Goal: Book appointment/travel/reservation

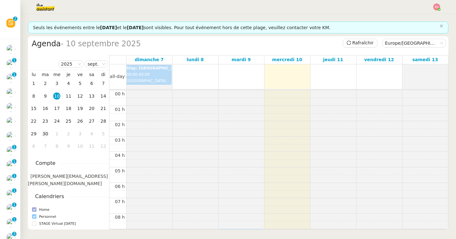
scroll to position [93, 0]
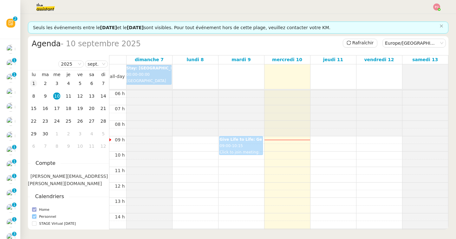
click at [35, 82] on div "1" at bounding box center [33, 83] width 7 height 7
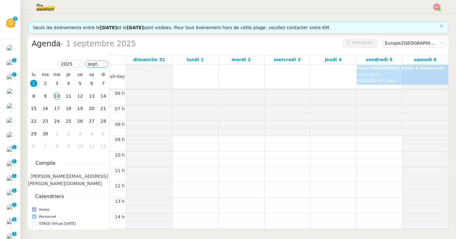
click at [104, 64] on icon at bounding box center [103, 64] width 3 height 2
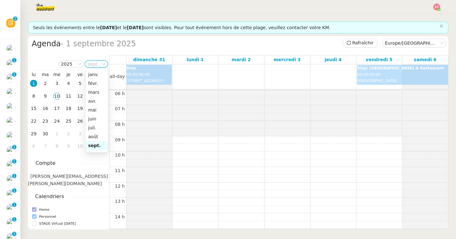
scroll to position [41, 0]
click at [95, 88] on div "juil." at bounding box center [96, 87] width 17 height 6
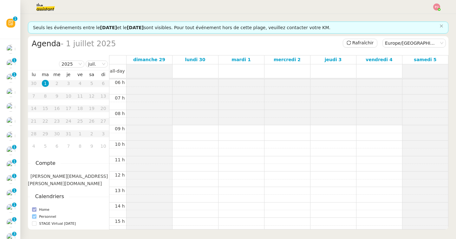
click at [55, 81] on table "lu ma me je ve sa di 30 1 2 3 4 5 6 7 8 9 10 11 12 13 14 15 16 17 18 19 20 21 2…" at bounding box center [68, 112] width 81 height 81
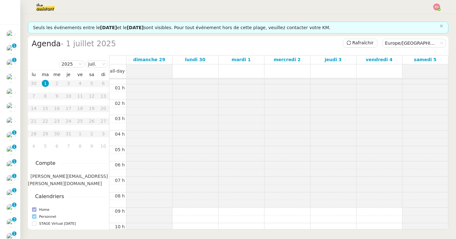
scroll to position [0, 0]
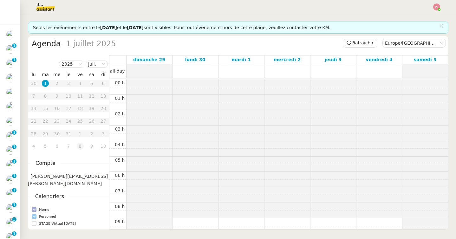
click at [74, 146] on td "8" at bounding box center [80, 146] width 12 height 13
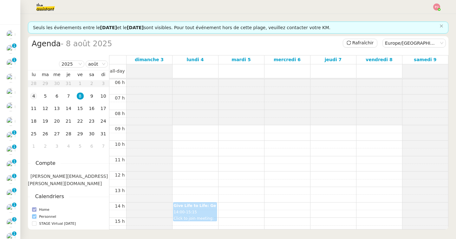
click at [35, 95] on div "4" at bounding box center [33, 96] width 7 height 7
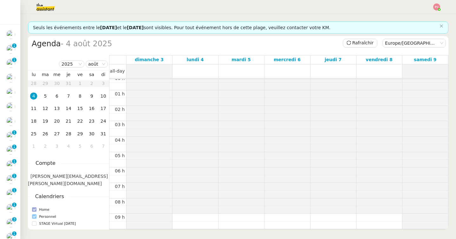
scroll to position [0, 0]
click at [35, 107] on div "11" at bounding box center [33, 108] width 7 height 7
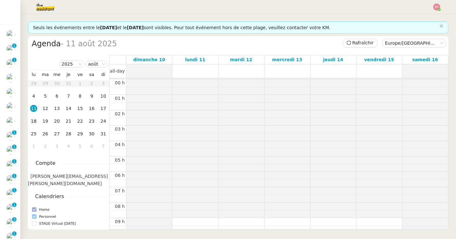
click at [35, 122] on div "18" at bounding box center [33, 121] width 7 height 7
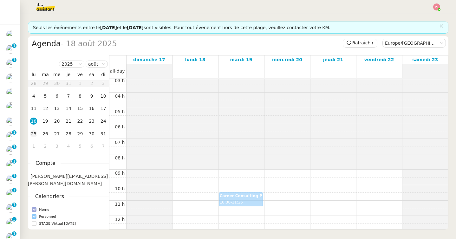
click at [34, 134] on div "25" at bounding box center [33, 133] width 7 height 7
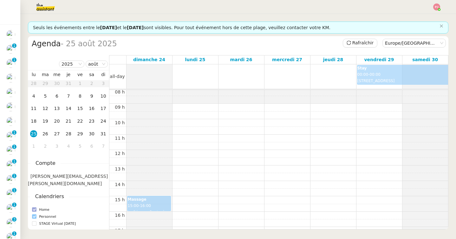
scroll to position [125, 0]
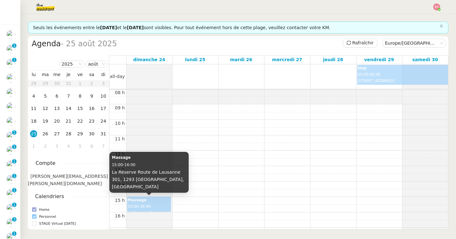
click at [146, 202] on div "Massage 15:00 - 16:00 La Réserve [STREET_ADDRESS]" at bounding box center [149, 204] width 42 height 14
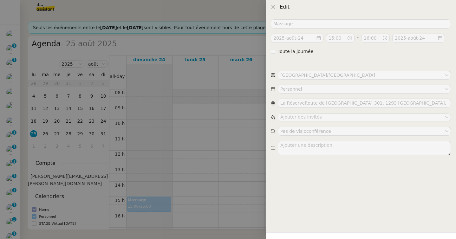
click at [213, 152] on div at bounding box center [228, 119] width 456 height 239
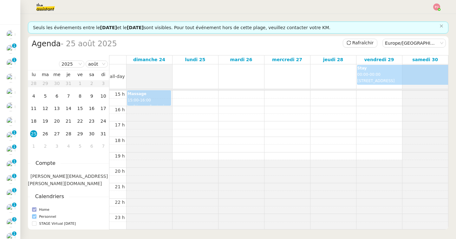
scroll to position [224, 0]
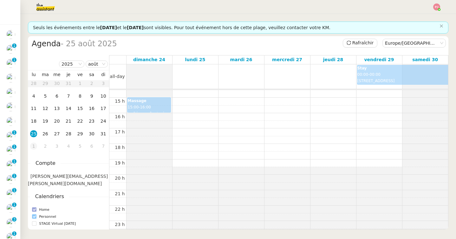
click at [36, 146] on div "1" at bounding box center [33, 146] width 7 height 7
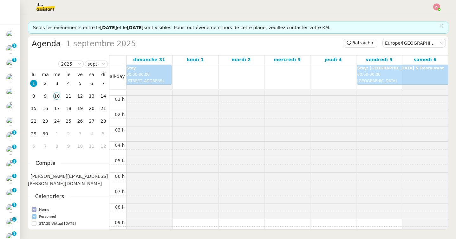
scroll to position [0, 0]
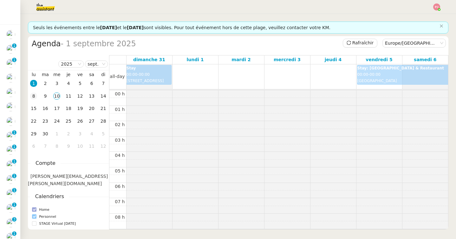
click at [33, 98] on div "8" at bounding box center [33, 96] width 7 height 7
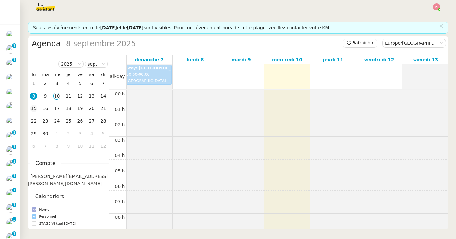
click at [36, 110] on div "15" at bounding box center [33, 108] width 7 height 7
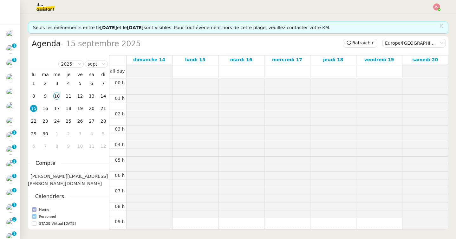
click at [35, 123] on div "22" at bounding box center [33, 121] width 7 height 7
click at [37, 134] on div "29" at bounding box center [33, 133] width 7 height 7
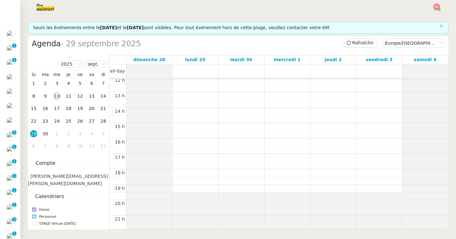
scroll to position [220, 0]
